Goal: Information Seeking & Learning: Learn about a topic

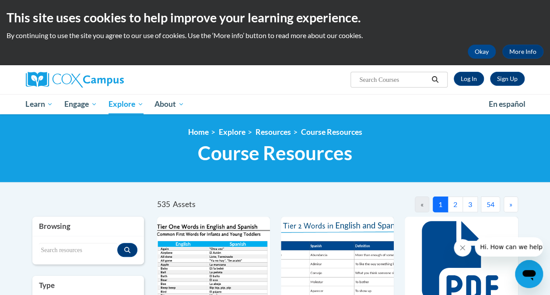
click at [457, 205] on button "2" at bounding box center [455, 204] width 15 height 16
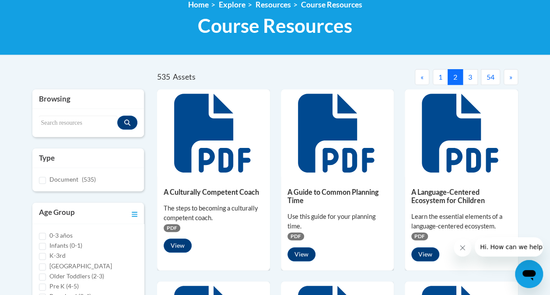
scroll to position [59, 0]
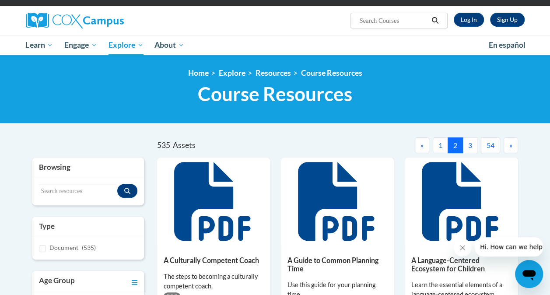
click at [468, 143] on button "3" at bounding box center [469, 145] width 15 height 16
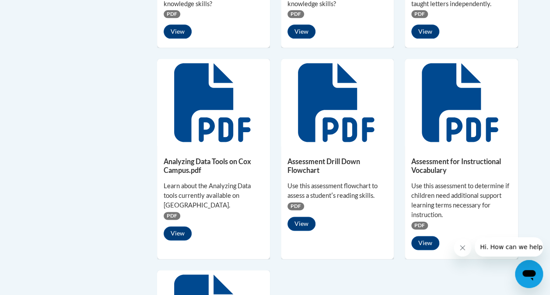
scroll to position [576, 0]
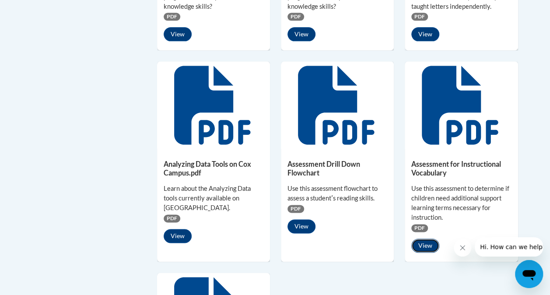
click at [417, 245] on button "View" at bounding box center [425, 245] width 28 height 14
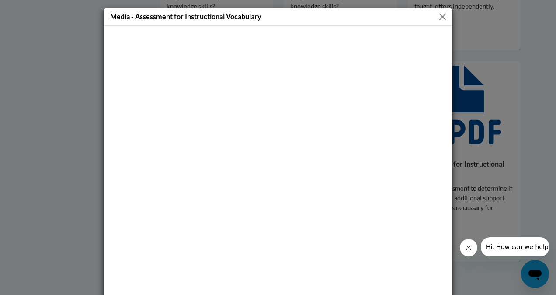
click at [438, 18] on button "Close" at bounding box center [442, 16] width 11 height 11
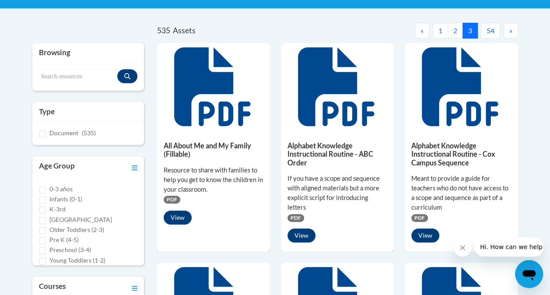
scroll to position [161, 0]
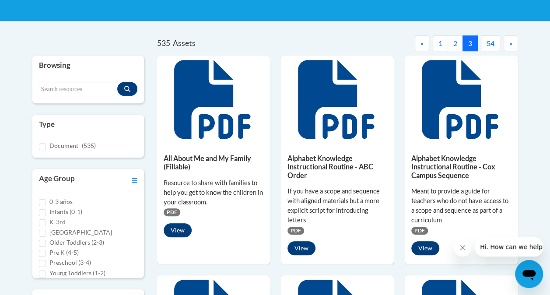
click at [516, 41] on button "»" at bounding box center [511, 43] width 14 height 16
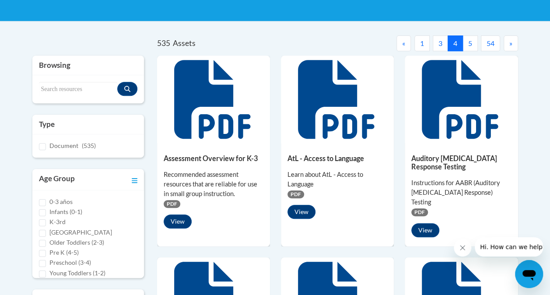
click at [516, 41] on button "»" at bounding box center [511, 43] width 14 height 16
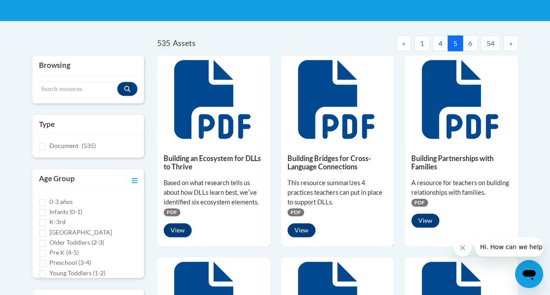
click at [516, 41] on button "»" at bounding box center [511, 43] width 14 height 16
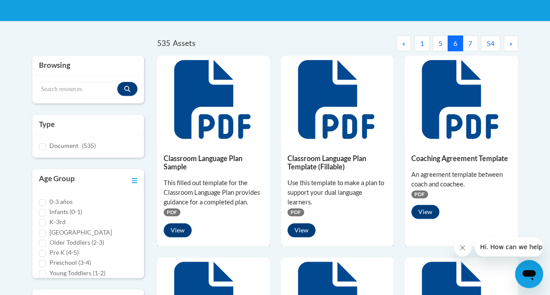
click at [516, 41] on button "»" at bounding box center [511, 43] width 14 height 16
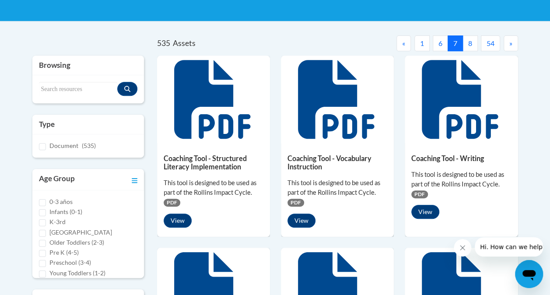
click at [516, 41] on button "»" at bounding box center [511, 43] width 14 height 16
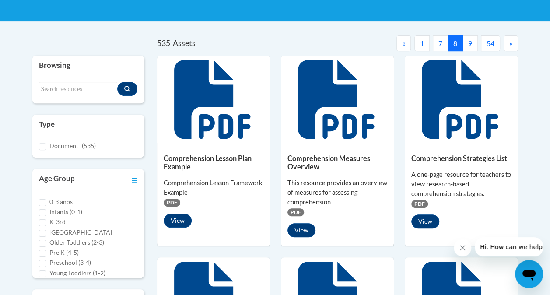
click at [407, 45] on button "«" at bounding box center [403, 43] width 14 height 16
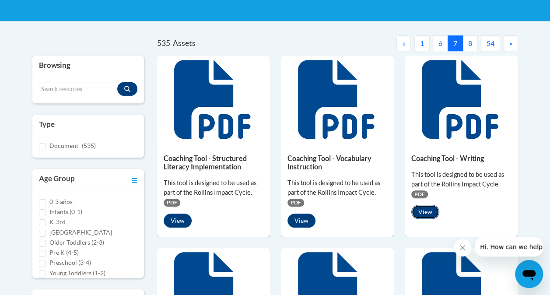
click at [418, 211] on button "View" at bounding box center [425, 212] width 28 height 14
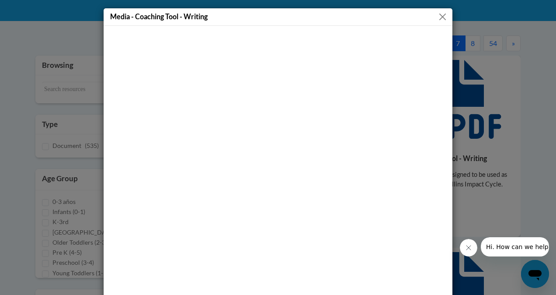
click at [437, 18] on button "Close" at bounding box center [442, 16] width 11 height 11
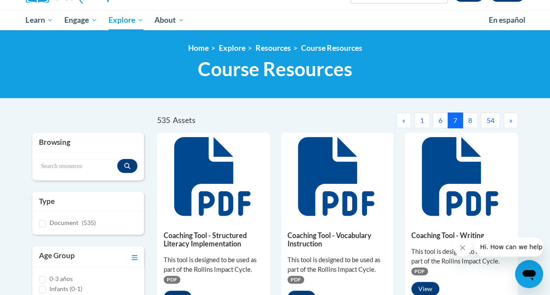
scroll to position [72, 0]
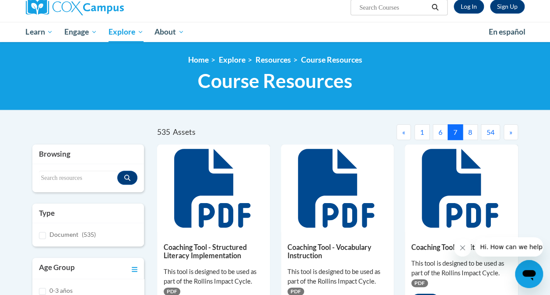
click at [509, 128] on span "»" at bounding box center [510, 132] width 3 height 8
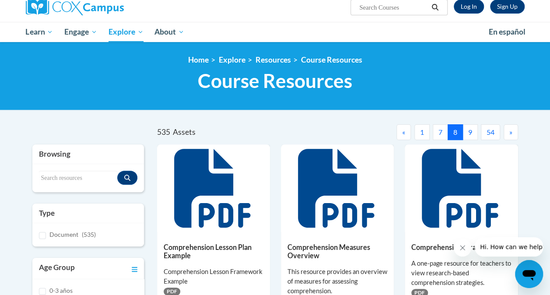
click at [509, 128] on span "»" at bounding box center [510, 132] width 3 height 8
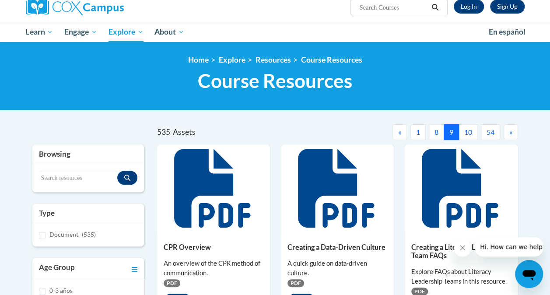
click at [509, 128] on span "»" at bounding box center [510, 132] width 3 height 8
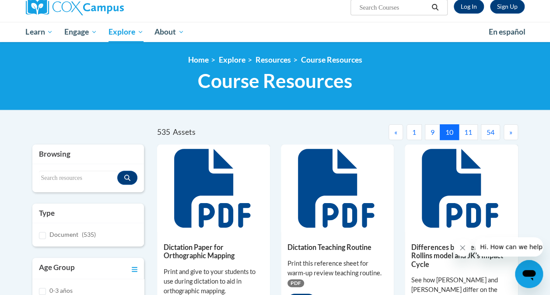
click at [509, 128] on span "»" at bounding box center [510, 132] width 3 height 8
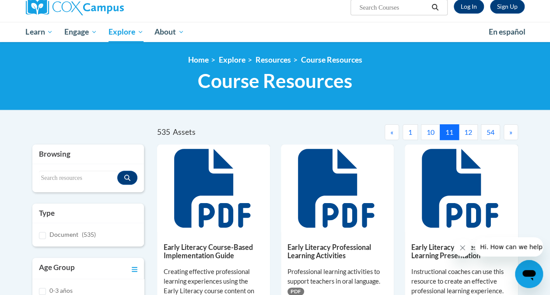
click at [509, 128] on span "»" at bounding box center [510, 132] width 3 height 8
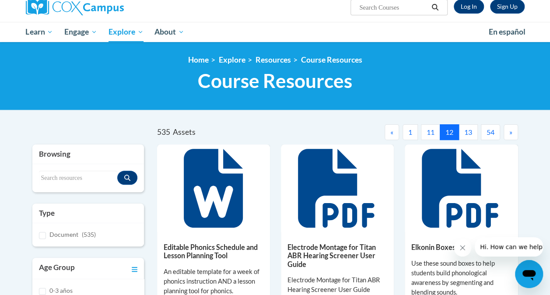
click at [509, 128] on span "»" at bounding box center [510, 132] width 3 height 8
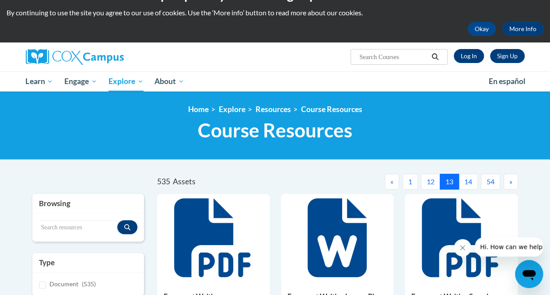
scroll to position [0, 0]
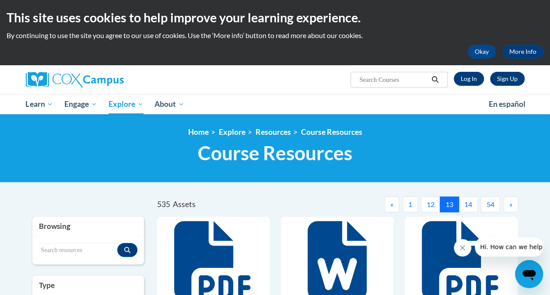
click at [511, 205] on span "»" at bounding box center [510, 204] width 3 height 8
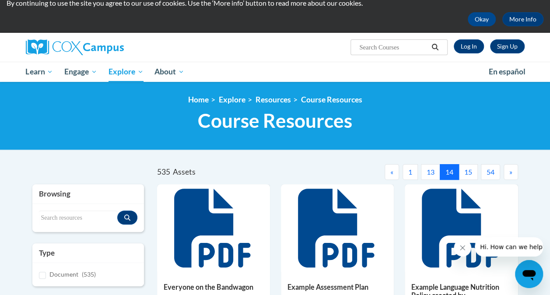
scroll to position [31, 0]
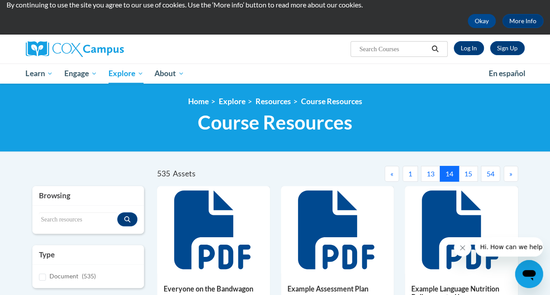
click at [511, 176] on span "»" at bounding box center [510, 173] width 3 height 8
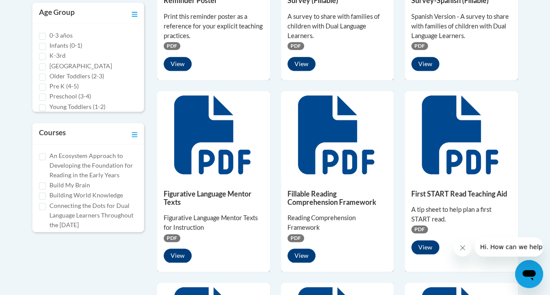
scroll to position [116, 0]
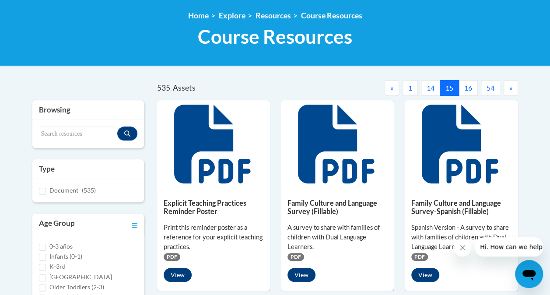
click at [511, 89] on span "»" at bounding box center [510, 88] width 3 height 8
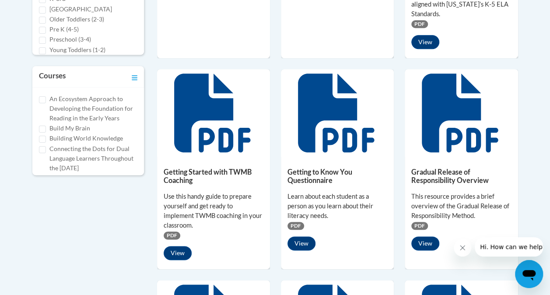
scroll to position [375, 0]
